Goal: Find specific page/section: Find specific page/section

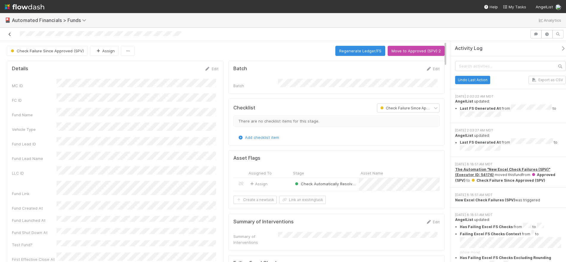
click at [9, 32] on icon at bounding box center [10, 34] width 6 height 4
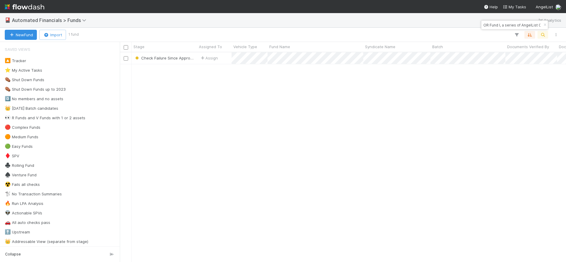
scroll to position [205, 441]
click at [544, 26] on icon "button" at bounding box center [545, 25] width 6 height 4
click at [543, 32] on icon "button" at bounding box center [543, 34] width 6 height 5
type input "DA Fund III, a series of Unpopular VC, LP"
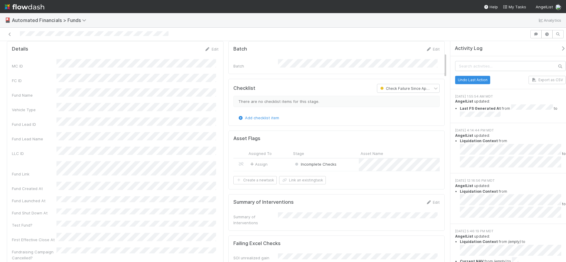
scroll to position [18, 0]
